Goal: Find contact information: Find contact information

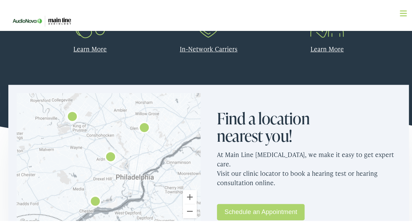
scroll to position [418, 0]
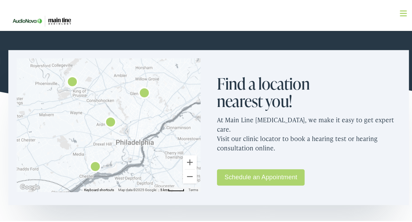
click at [71, 80] on img "Main Line Audiology by AudioNova" at bounding box center [72, 81] width 22 height 22
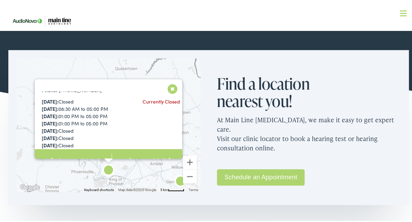
scroll to position [73, 0]
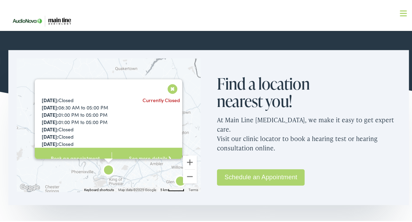
click at [138, 147] on link "See more details" at bounding box center [150, 158] width 77 height 22
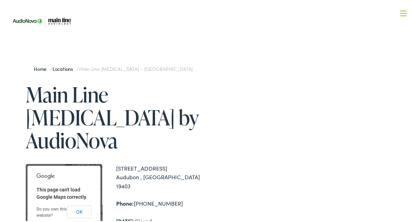
click at [40, 68] on link "Home" at bounding box center [42, 67] width 16 height 7
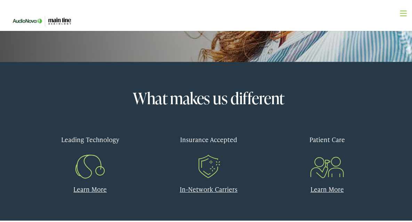
scroll to position [278, 0]
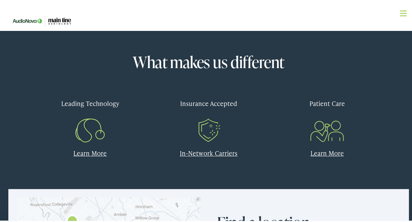
click at [216, 153] on link "In-Network Carriers" at bounding box center [209, 152] width 58 height 9
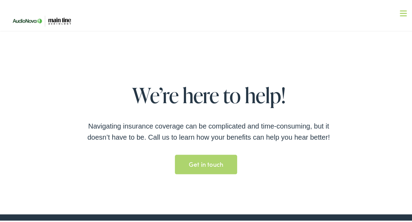
scroll to position [1148, 0]
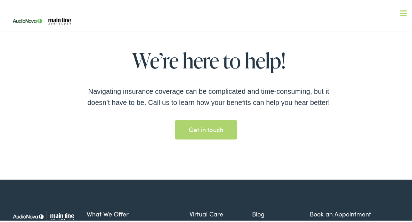
click at [193, 122] on link "Get in touch Get in touch" at bounding box center [206, 128] width 62 height 19
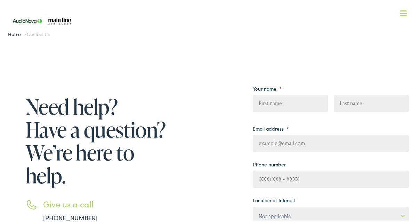
click at [16, 33] on link "Home" at bounding box center [16, 32] width 16 height 7
